Goal: Book appointment/travel/reservation

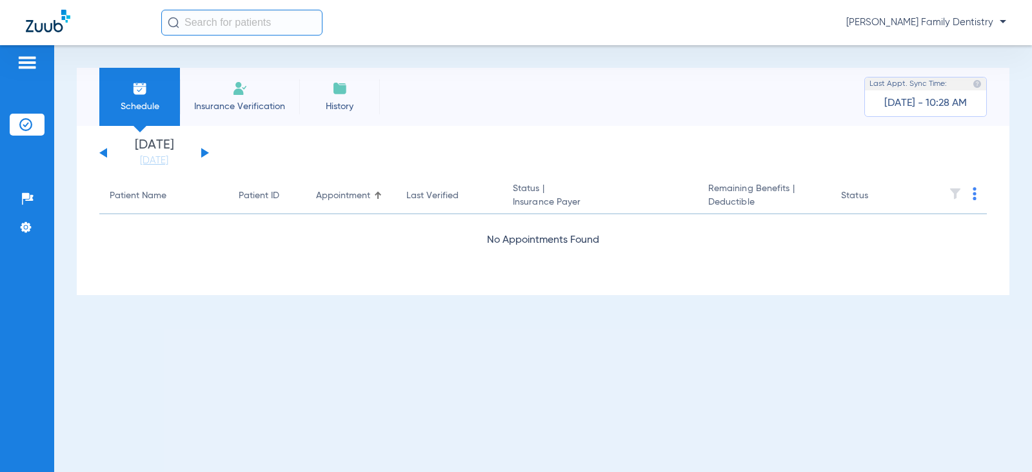
click at [201, 154] on div "[DATE] [DATE] [DATE] [DATE] [DATE] [DATE] [DATE] [DATE] [DATE] [DATE] [DATE] [D…" at bounding box center [154, 153] width 110 height 28
click at [206, 149] on div "[DATE] [DATE] [DATE] [DATE] [DATE] [DATE] [DATE] [DATE] [DATE] [DATE] [DATE] [D…" at bounding box center [154, 153] width 110 height 28
click at [204, 148] on div "[DATE] [DATE] [DATE] [DATE] [DATE] [DATE] [DATE] [DATE] [DATE] [DATE] [DATE] [D…" at bounding box center [154, 153] width 110 height 28
click at [203, 151] on button at bounding box center [205, 153] width 8 height 10
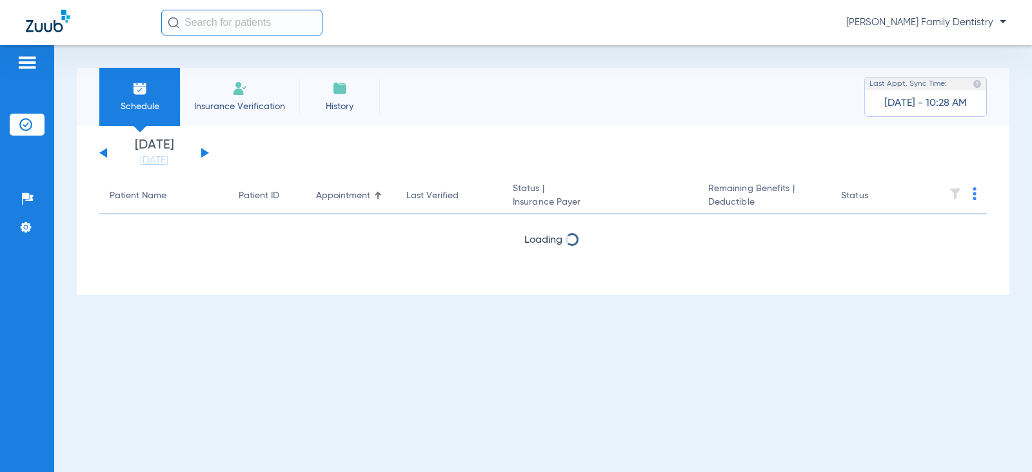
click at [203, 151] on button at bounding box center [205, 153] width 8 height 10
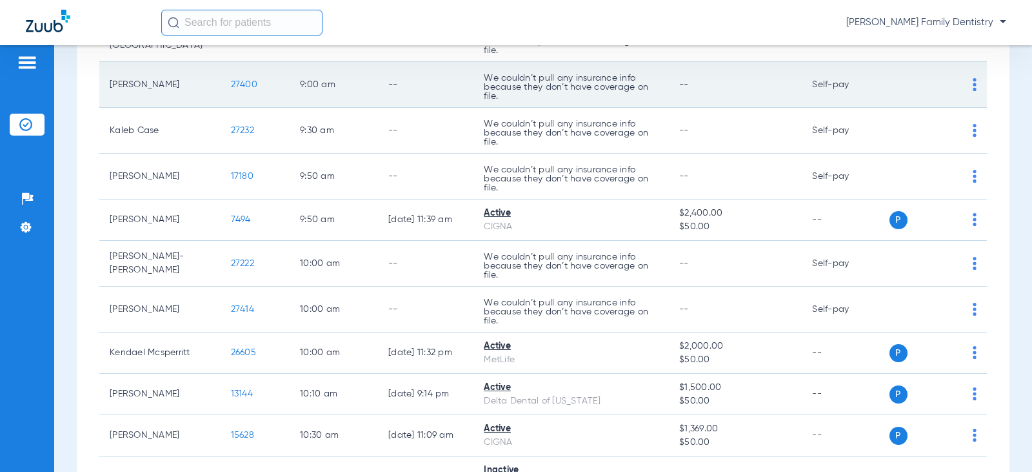
scroll to position [323, 0]
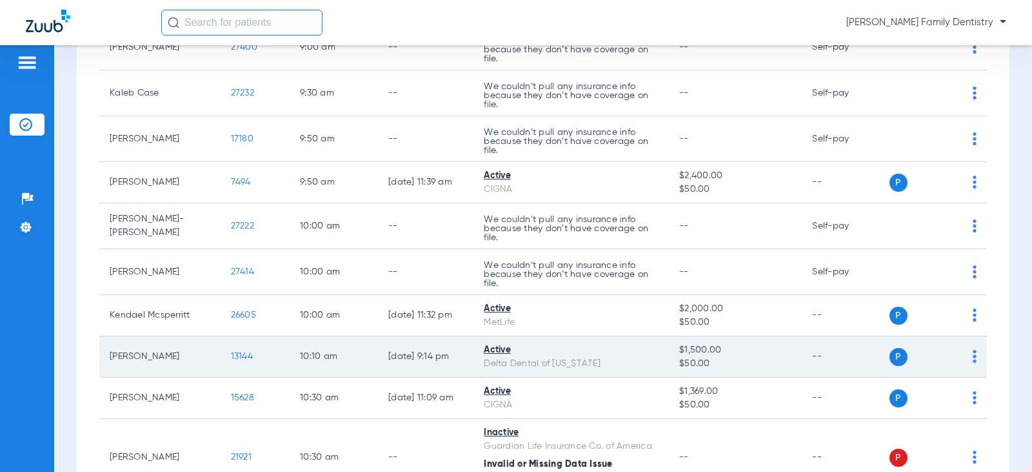
click at [231, 355] on span "13144" at bounding box center [242, 356] width 22 height 9
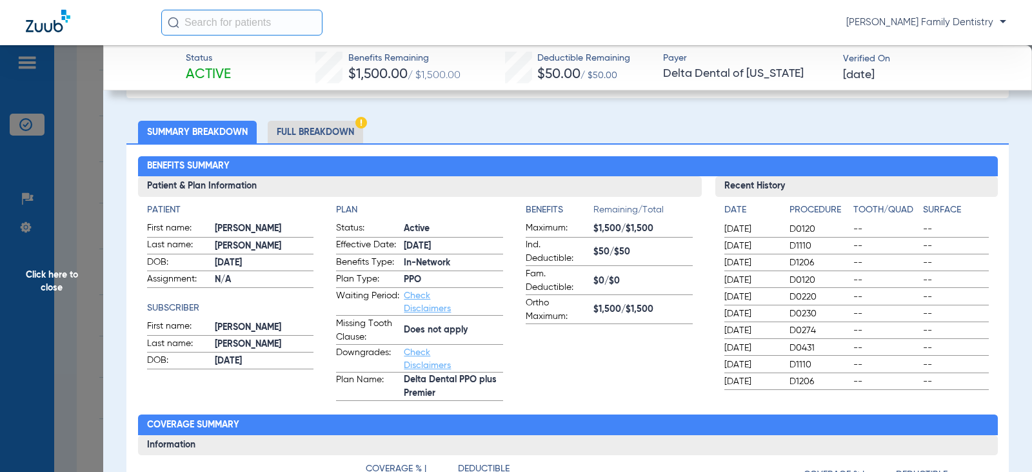
scroll to position [0, 0]
